Goal: Information Seeking & Learning: Compare options

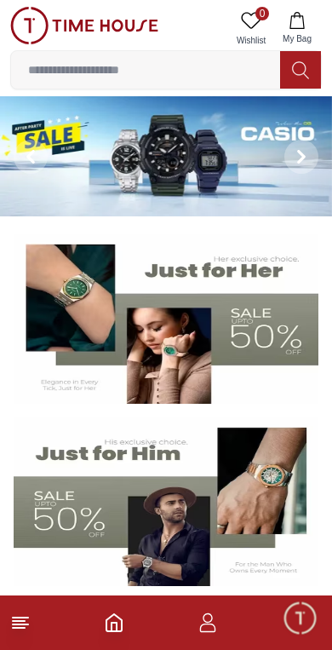
click at [206, 158] on img at bounding box center [166, 156] width 332 height 120
click at [110, 497] on img at bounding box center [166, 501] width 305 height 169
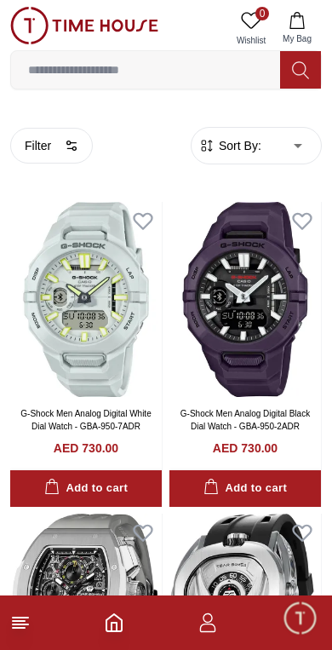
click at [49, 148] on button "Filter" at bounding box center [51, 146] width 83 height 36
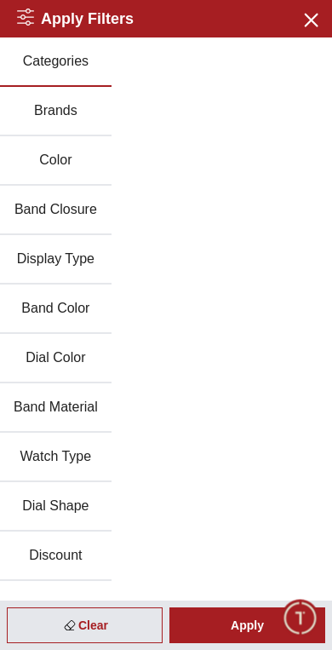
click at [62, 260] on button "Display Type" at bounding box center [56, 259] width 112 height 49
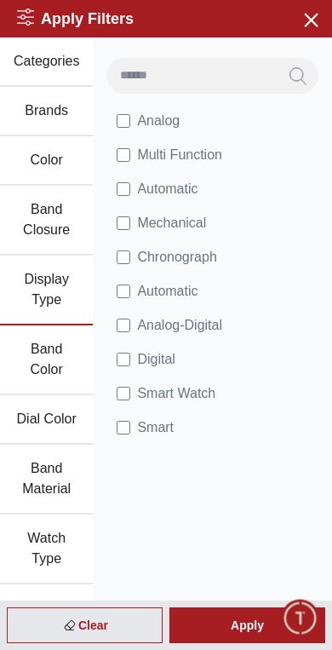
click at [203, 321] on span "Analog-Digital" at bounding box center [179, 325] width 85 height 20
click at [152, 352] on span "Digital" at bounding box center [155, 359] width 37 height 20
click at [231, 619] on div "Apply" at bounding box center [247, 625] width 156 height 36
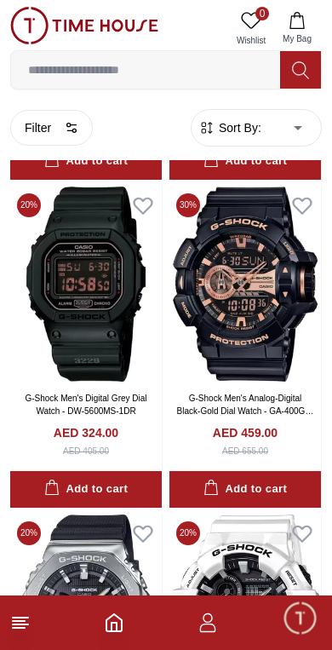
scroll to position [1661, 0]
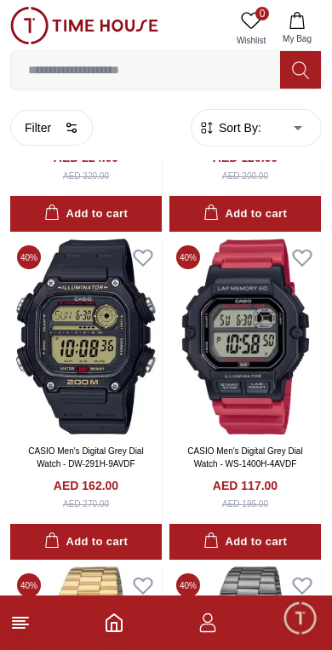
scroll to position [4883, 0]
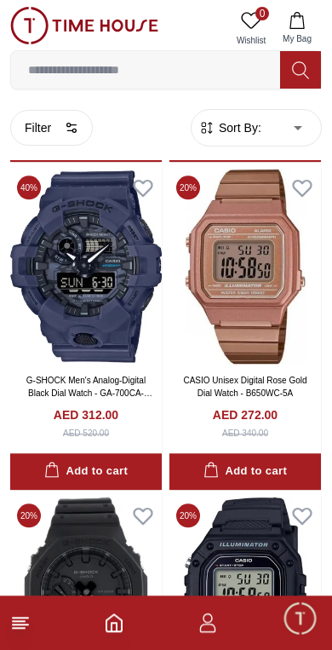
scroll to position [7895, 0]
